Goal: Task Accomplishment & Management: Use online tool/utility

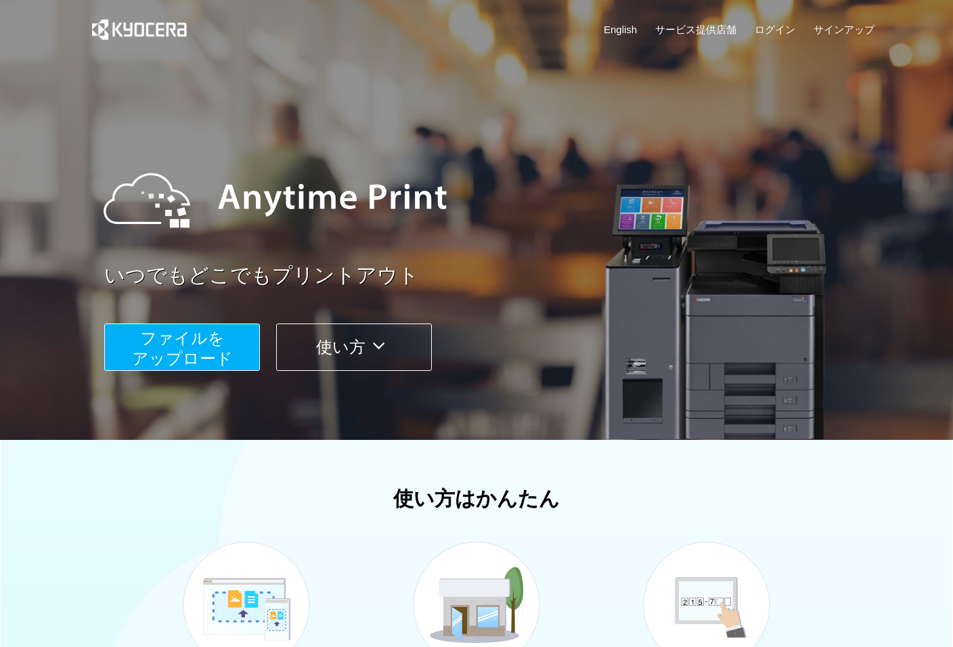
click at [205, 351] on span "ファイルを ​​アップロード" at bounding box center [182, 348] width 101 height 39
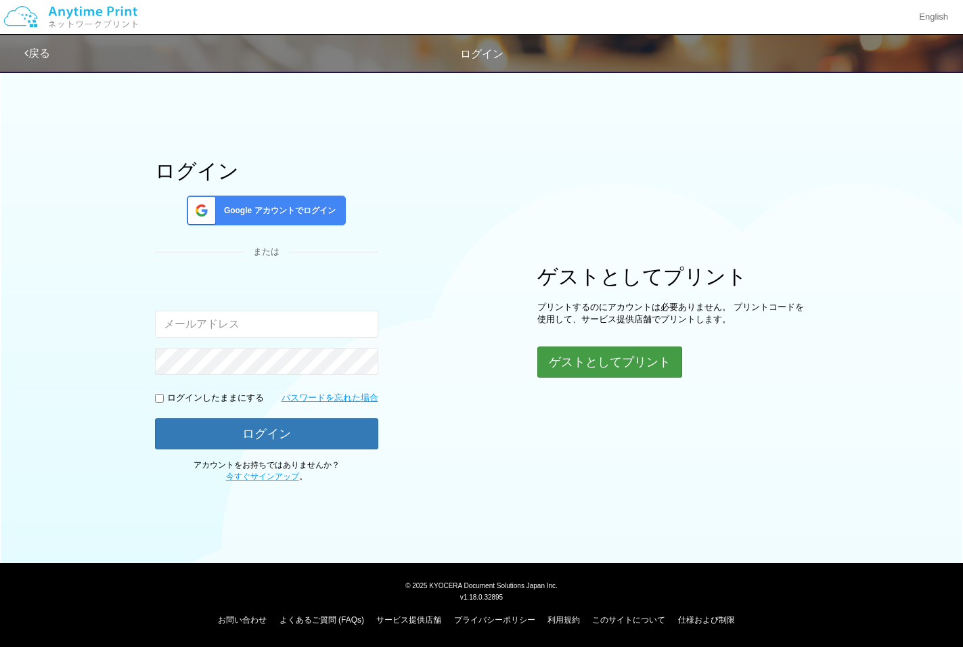
click at [585, 360] on button "ゲストとしてプリント" at bounding box center [610, 362] width 145 height 31
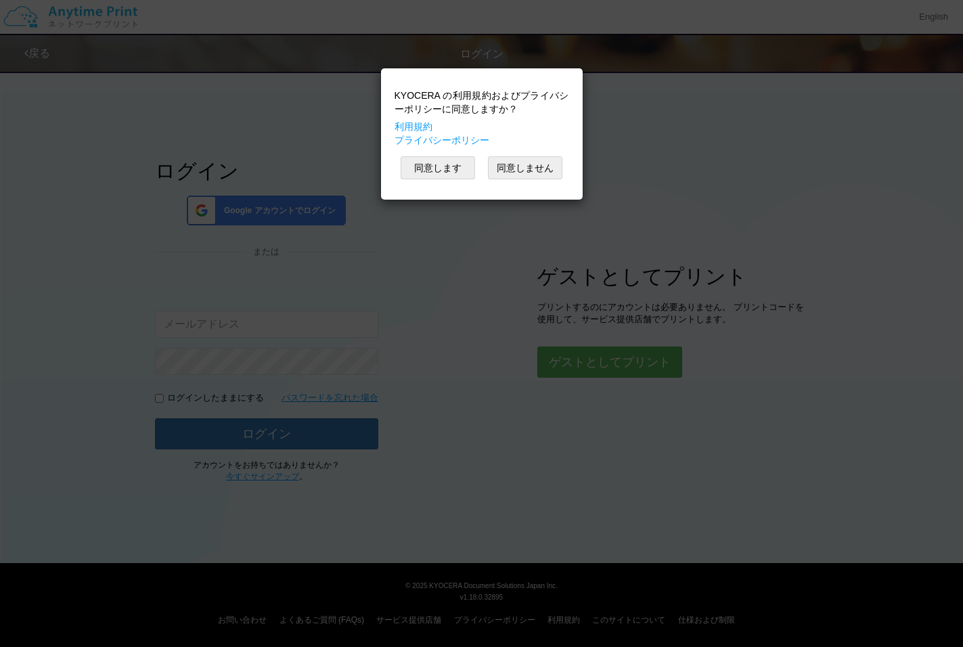
drag, startPoint x: 436, startPoint y: 168, endPoint x: 418, endPoint y: 181, distance: 21.8
click at [436, 168] on button "同意します" at bounding box center [438, 167] width 74 height 23
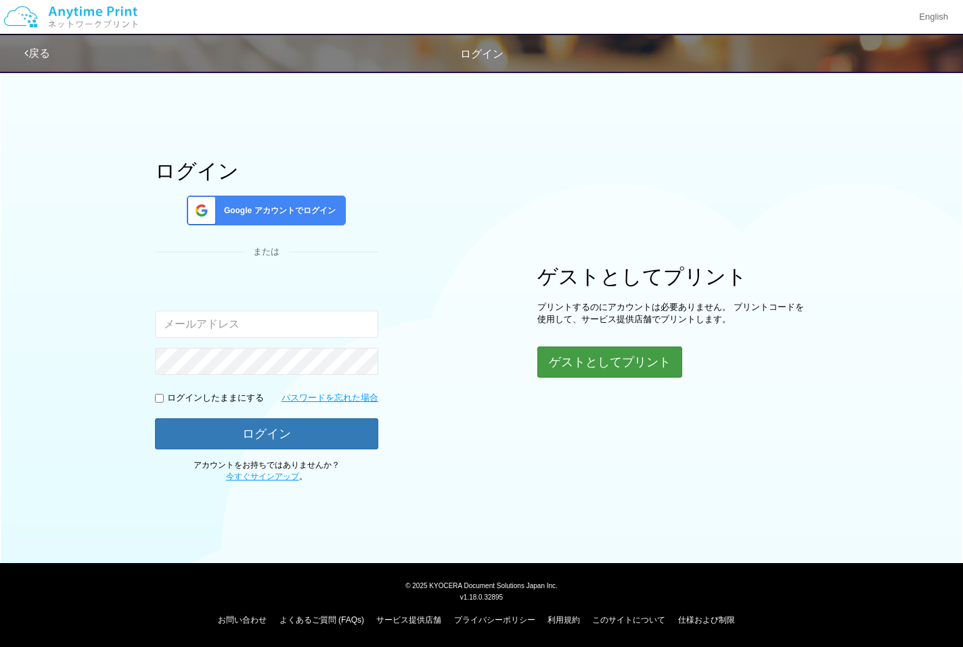
click at [603, 364] on button "ゲストとしてプリント" at bounding box center [610, 362] width 145 height 31
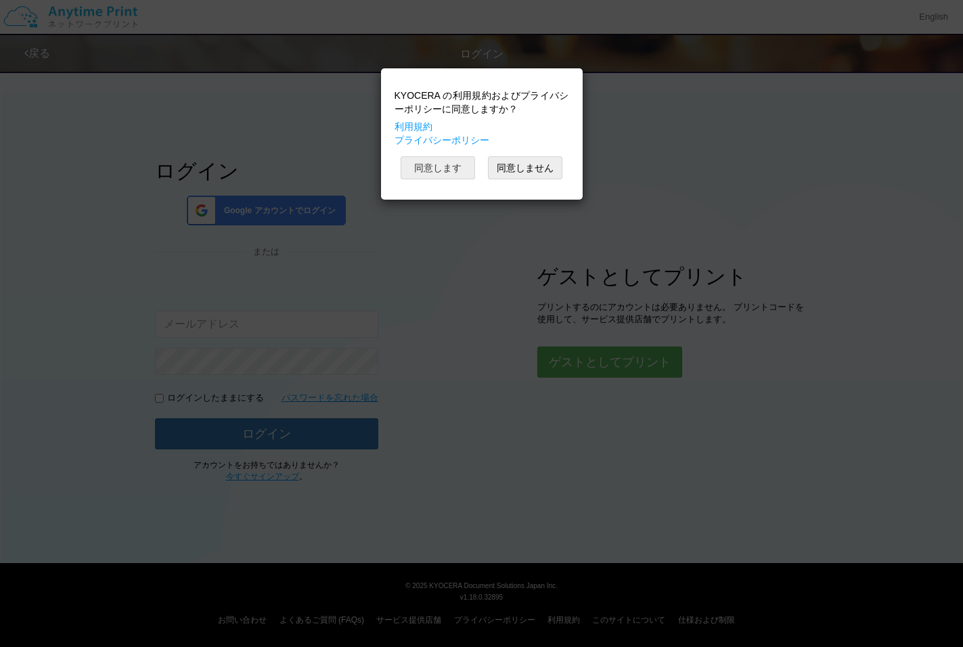
click at [448, 171] on button "同意します" at bounding box center [438, 167] width 74 height 23
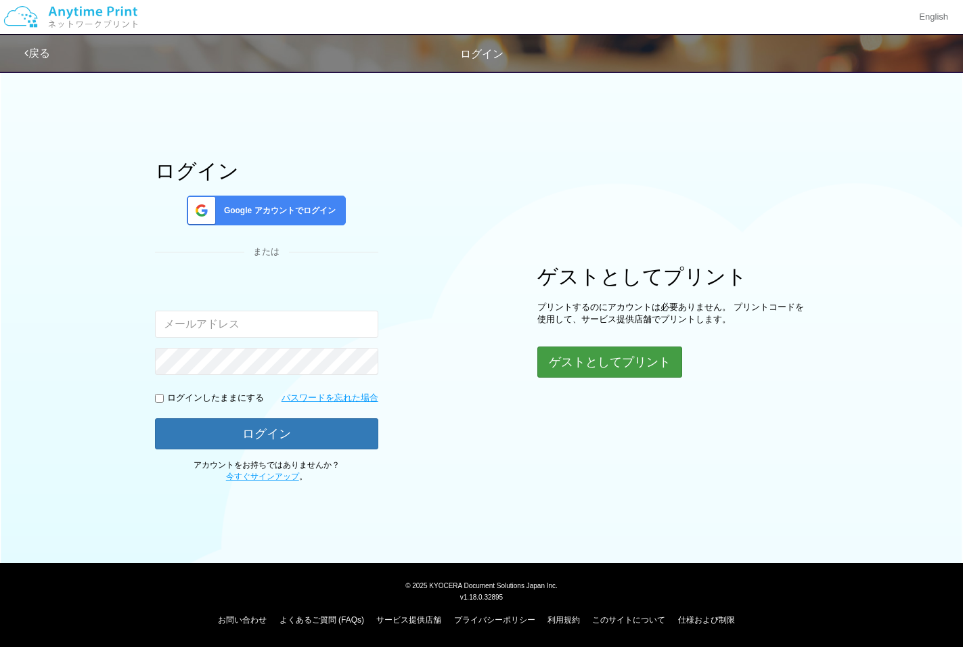
click at [624, 362] on button "ゲストとしてプリント" at bounding box center [610, 362] width 145 height 31
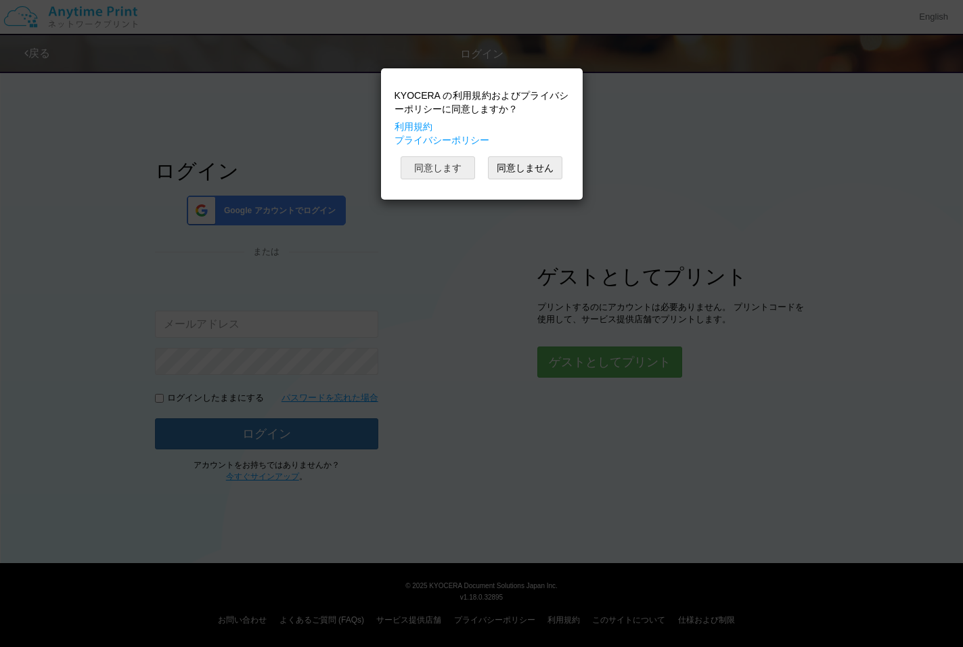
click at [445, 169] on button "同意します" at bounding box center [438, 167] width 74 height 23
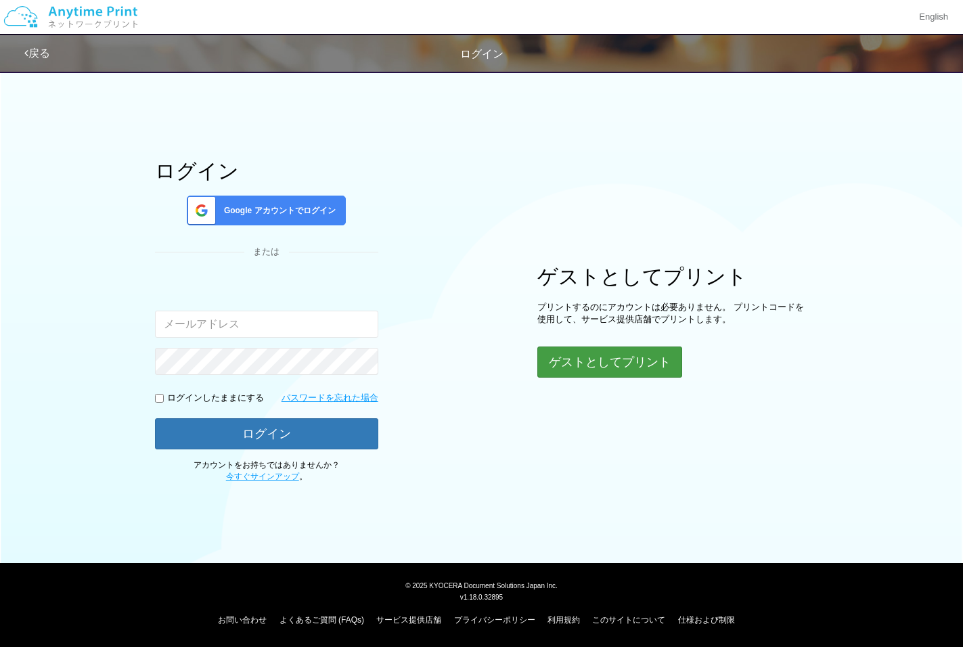
click at [661, 368] on button "ゲストとしてプリント" at bounding box center [610, 362] width 145 height 31
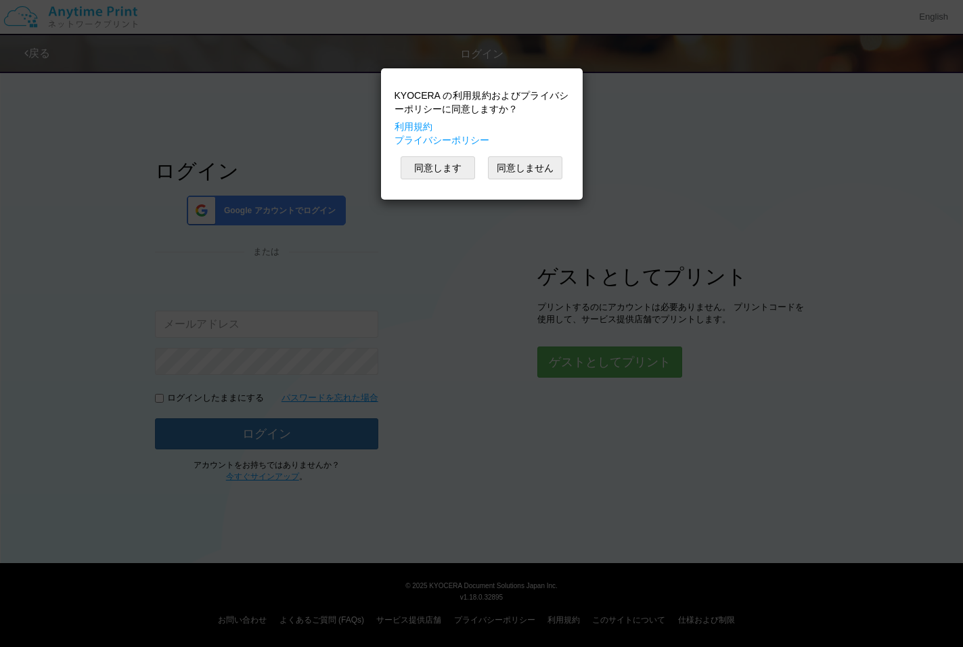
click at [515, 173] on button "同意しません" at bounding box center [525, 167] width 74 height 23
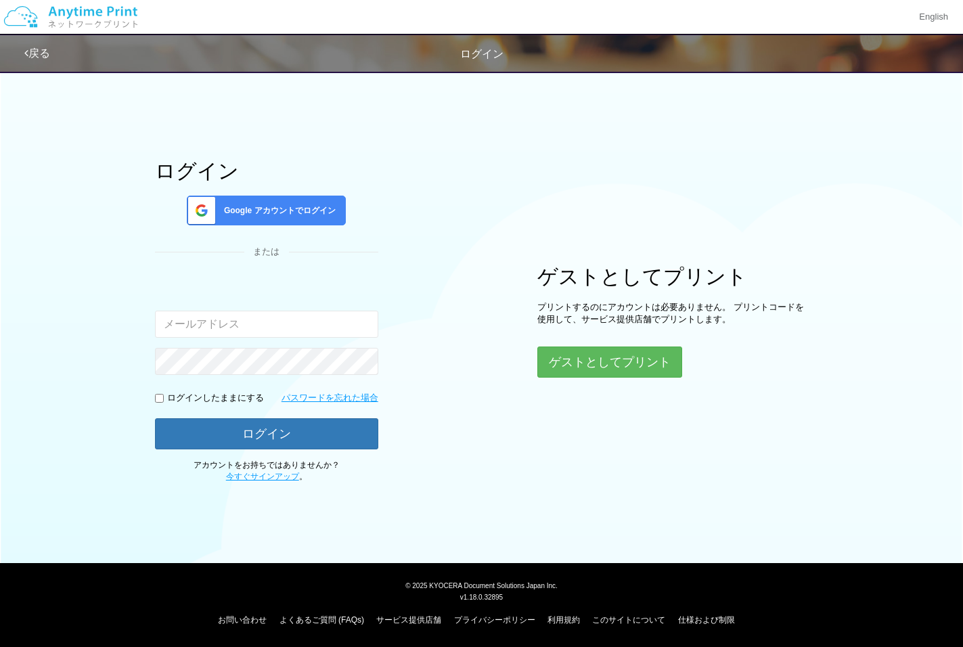
drag, startPoint x: 621, startPoint y: 357, endPoint x: 563, endPoint y: 285, distance: 92.4
click at [615, 347] on button "ゲストとしてプリント" at bounding box center [610, 362] width 145 height 31
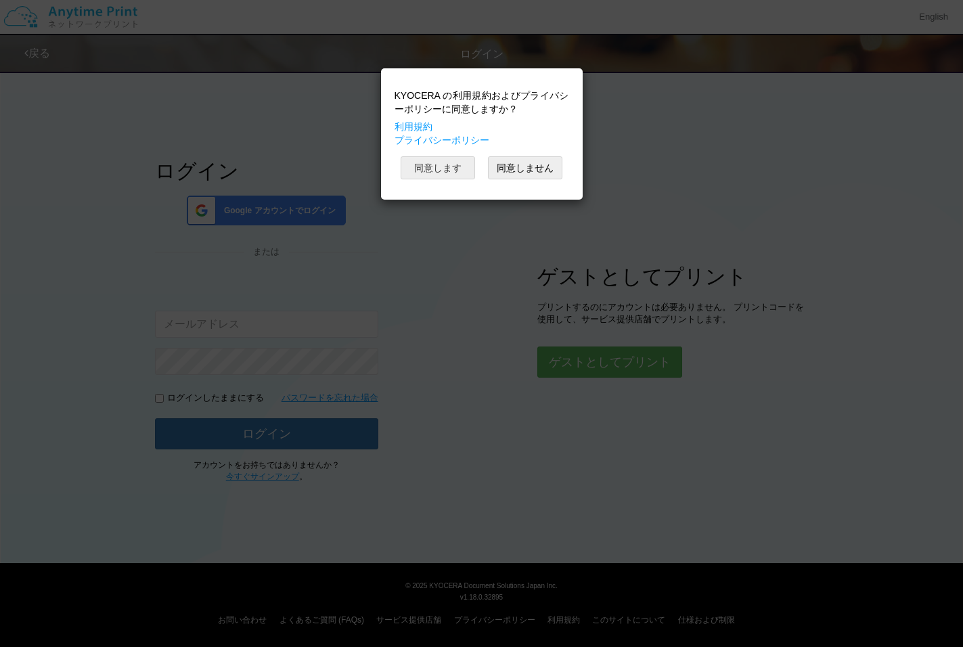
click at [435, 168] on button "同意します" at bounding box center [438, 167] width 74 height 23
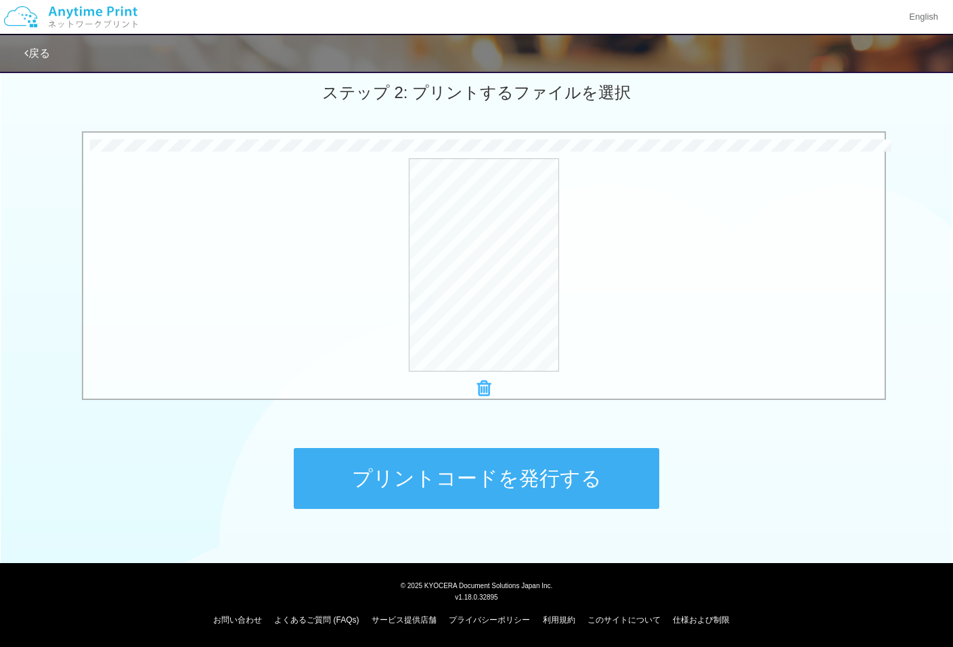
scroll to position [382, 0]
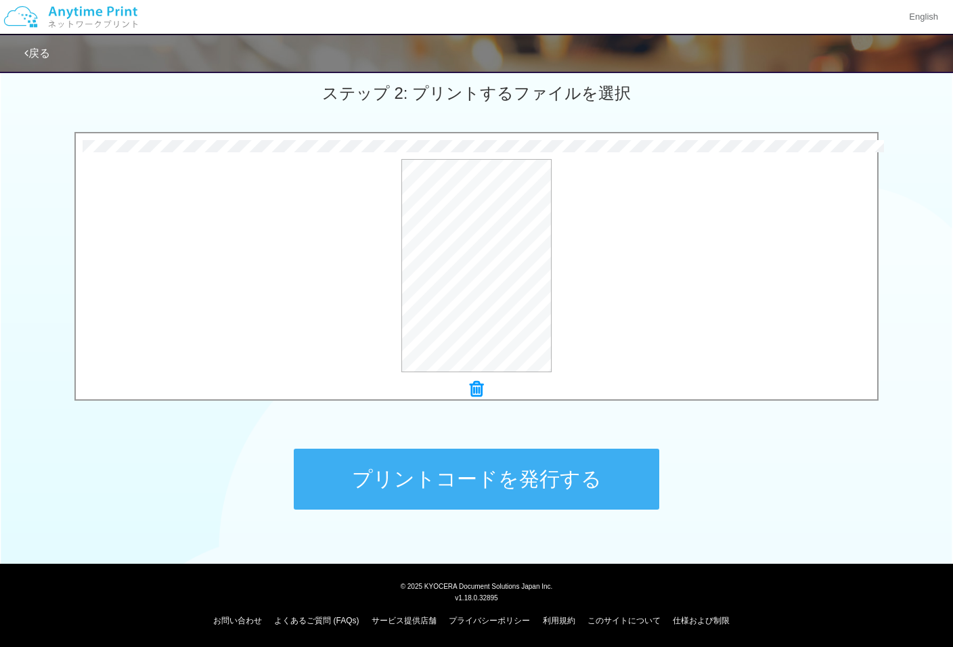
click at [531, 490] on button "プリントコードを発行する" at bounding box center [477, 479] width 366 height 61
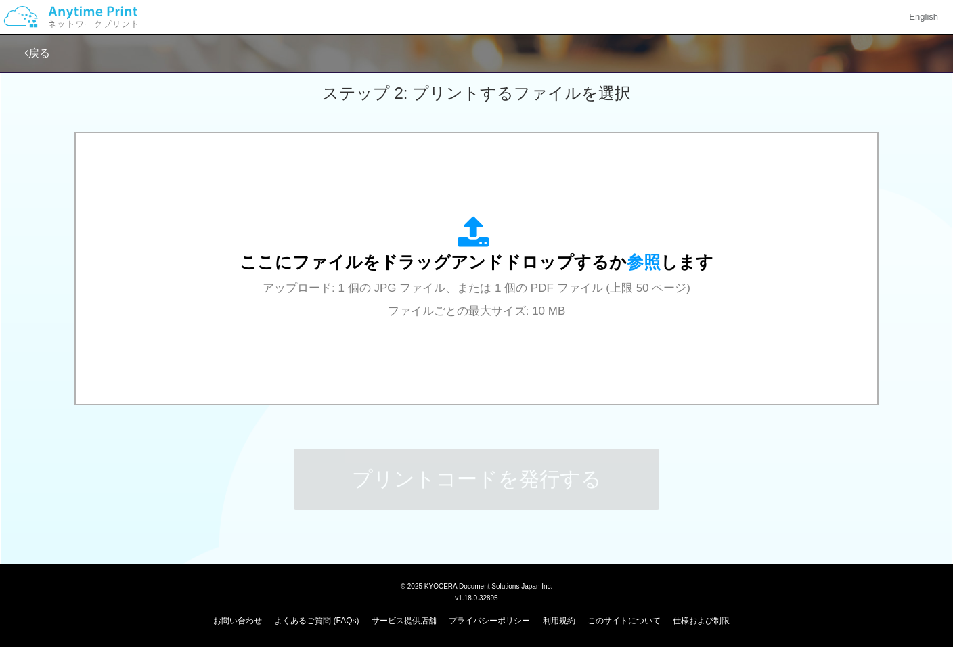
scroll to position [0, 0]
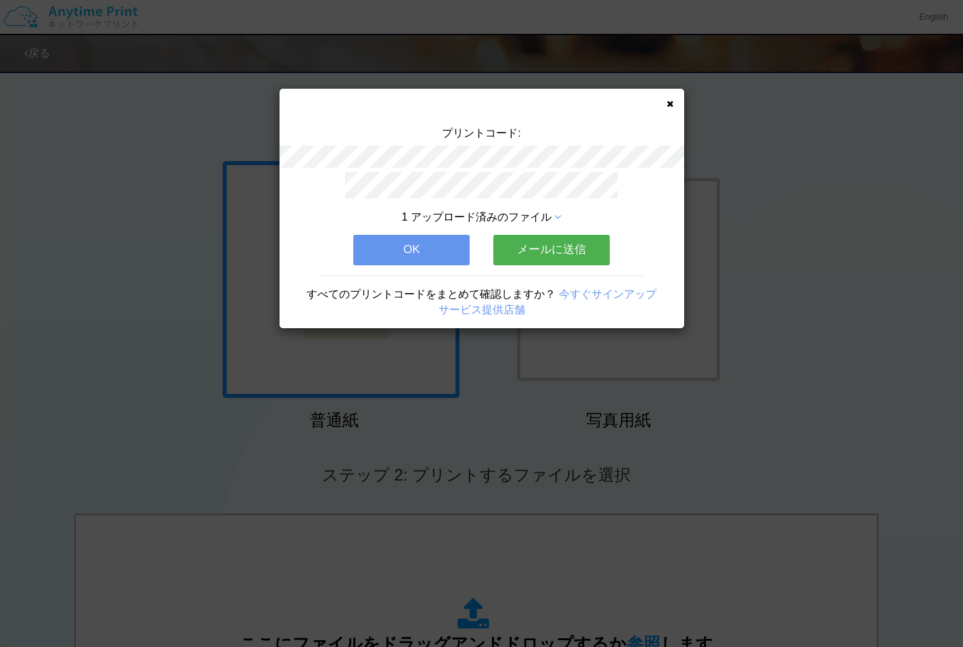
click at [668, 105] on icon at bounding box center [670, 104] width 7 height 9
